Goal: Information Seeking & Learning: Learn about a topic

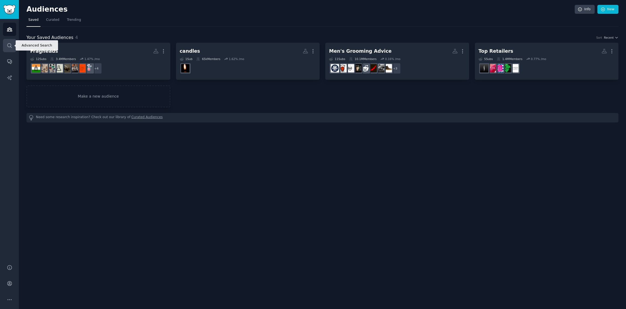
click at [10, 46] on icon "Sidebar" at bounding box center [10, 46] width 6 height 6
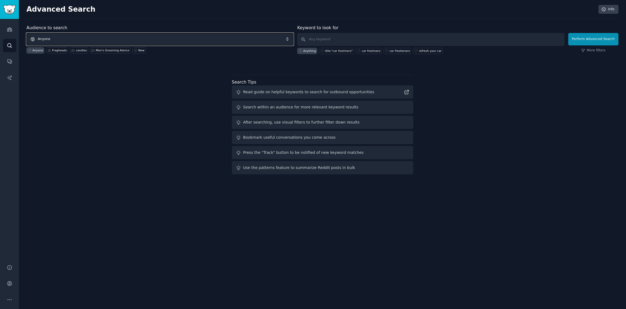
click at [78, 38] on span "Anyone" at bounding box center [159, 39] width 267 height 12
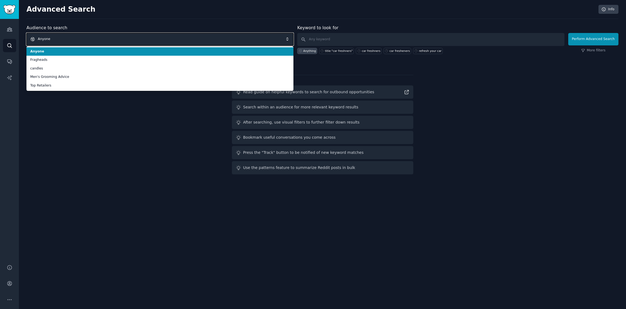
click at [73, 39] on span "Anyone" at bounding box center [159, 39] width 267 height 12
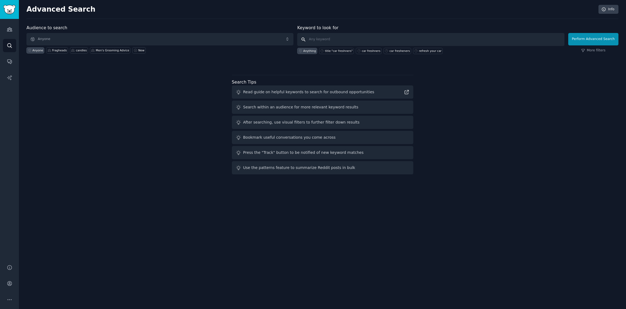
click at [329, 42] on input "text" at bounding box center [430, 39] width 267 height 13
type input "CAR FRESHENERS"
click button "Perform Advanced Search" at bounding box center [593, 39] width 50 height 12
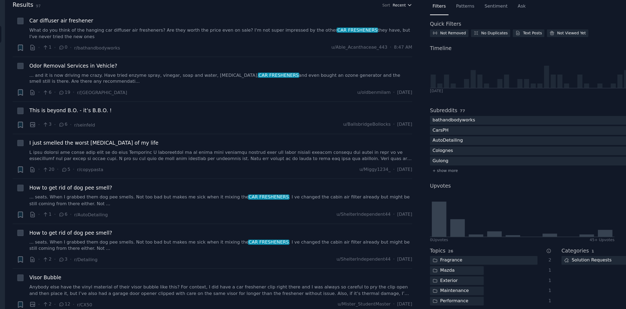
click at [311, 23] on span "Recent" at bounding box center [312, 24] width 10 height 4
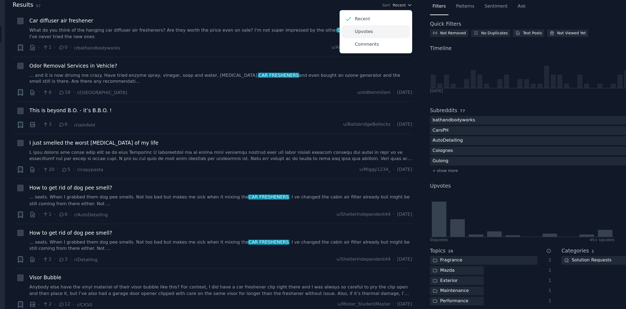
click at [296, 46] on div "Upvotes" at bounding box center [294, 43] width 50 height 9
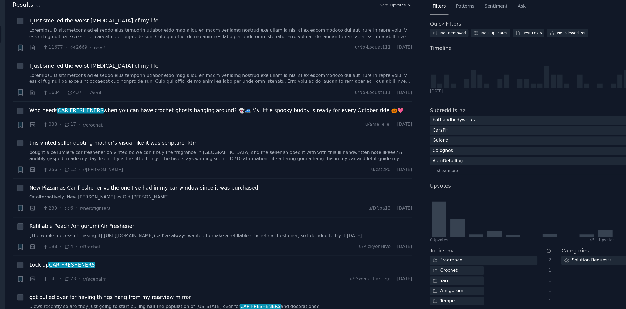
click at [78, 35] on span "I just smelled the worst [MEDICAL_DATA] of my life" at bounding box center [85, 36] width 96 height 6
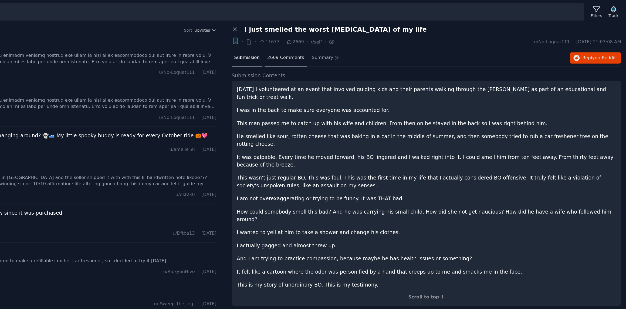
click at [377, 44] on span "2669 Comments" at bounding box center [372, 44] width 27 height 5
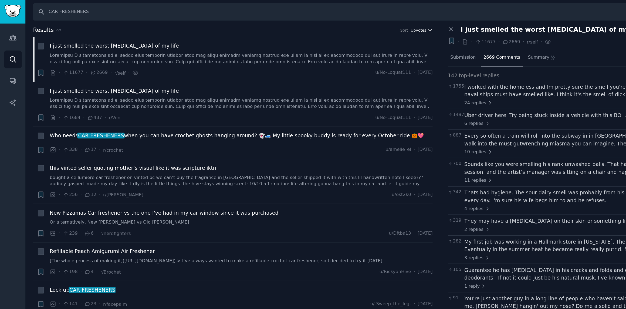
click at [312, 23] on span "Upvotes" at bounding box center [311, 24] width 12 height 4
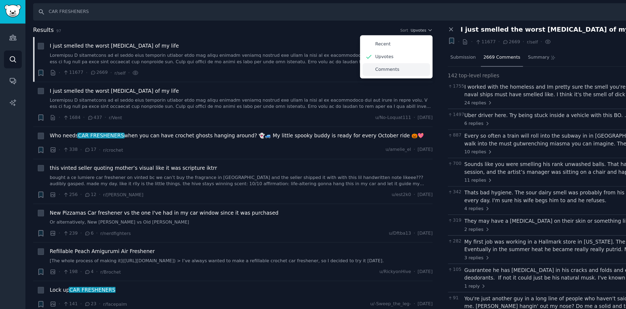
click at [290, 52] on p "Comments" at bounding box center [288, 53] width 18 height 5
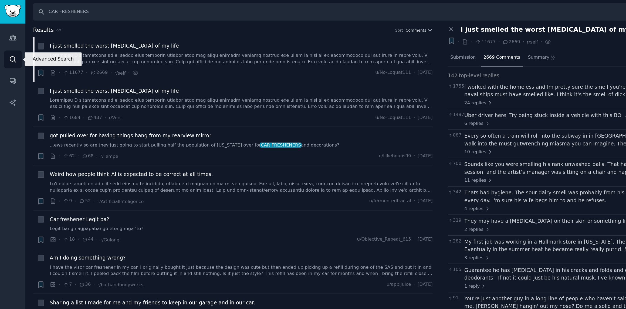
click at [9, 47] on icon "Sidebar" at bounding box center [9, 45] width 4 height 4
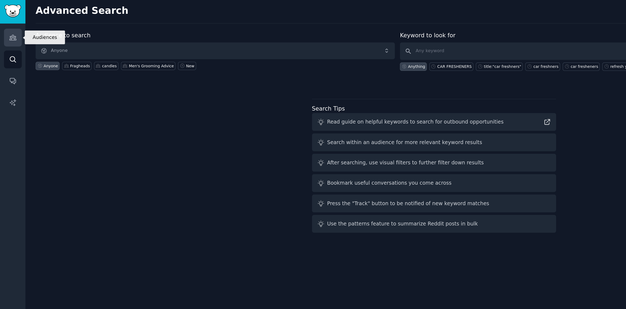
click at [9, 30] on icon "Sidebar" at bounding box center [10, 29] width 6 height 6
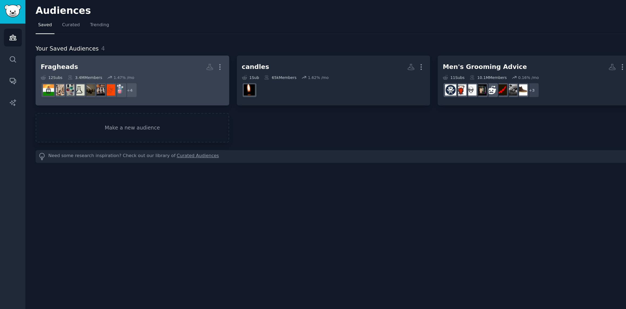
click at [135, 59] on div "12 Sub s 3.4M Members 1.47 % /mo" at bounding box center [98, 59] width 136 height 4
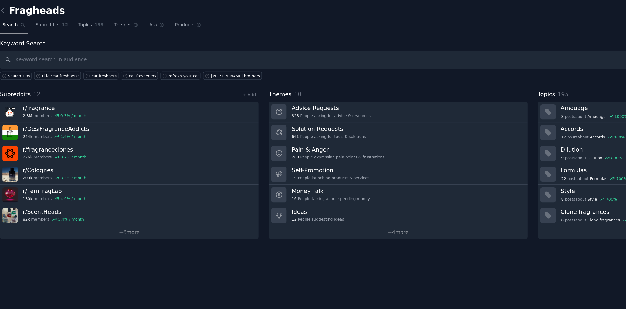
click at [78, 46] on input "text" at bounding box center [322, 46] width 592 height 14
type input "A"
type input "car freshner"
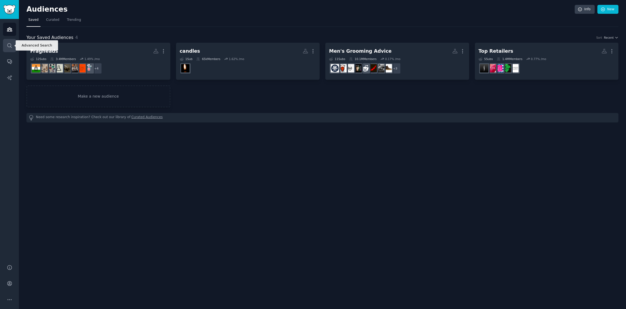
click at [10, 45] on icon "Sidebar" at bounding box center [10, 46] width 6 height 6
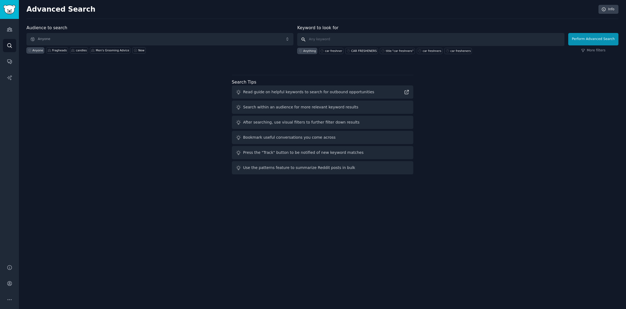
click at [327, 40] on input "text" at bounding box center [430, 39] width 267 height 13
